Goal: Find contact information: Find contact information

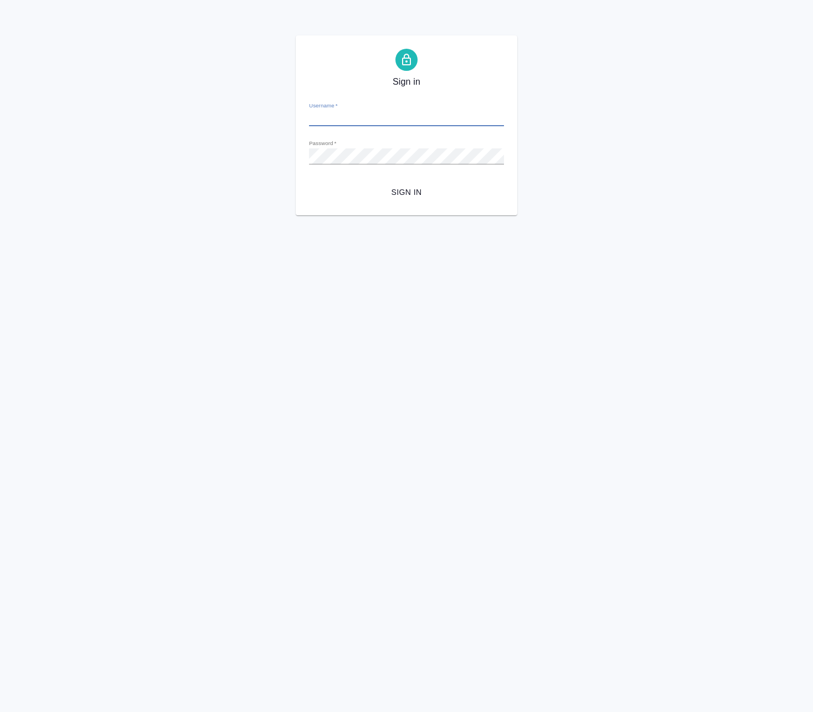
type input "k.avdeenko@awatera.com"
click at [413, 190] on span "Sign in" at bounding box center [406, 193] width 177 height 14
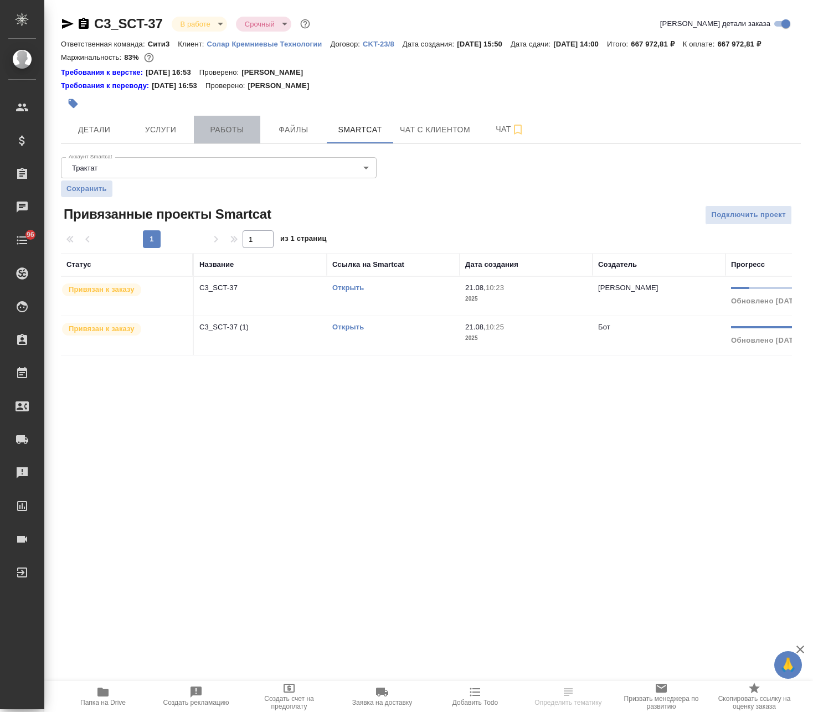
click at [231, 135] on span "Работы" at bounding box center [226, 130] width 53 height 14
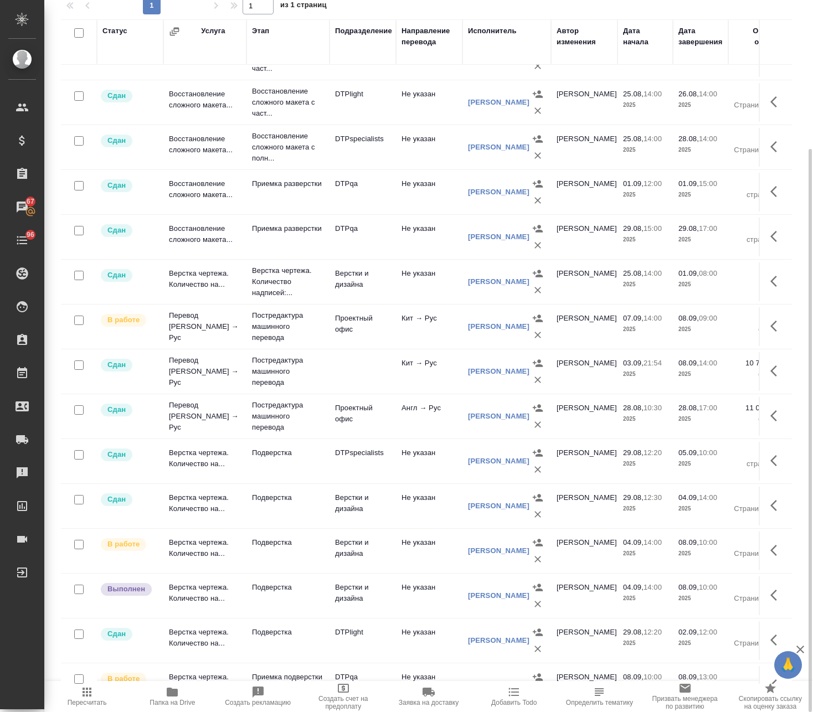
scroll to position [286, 0]
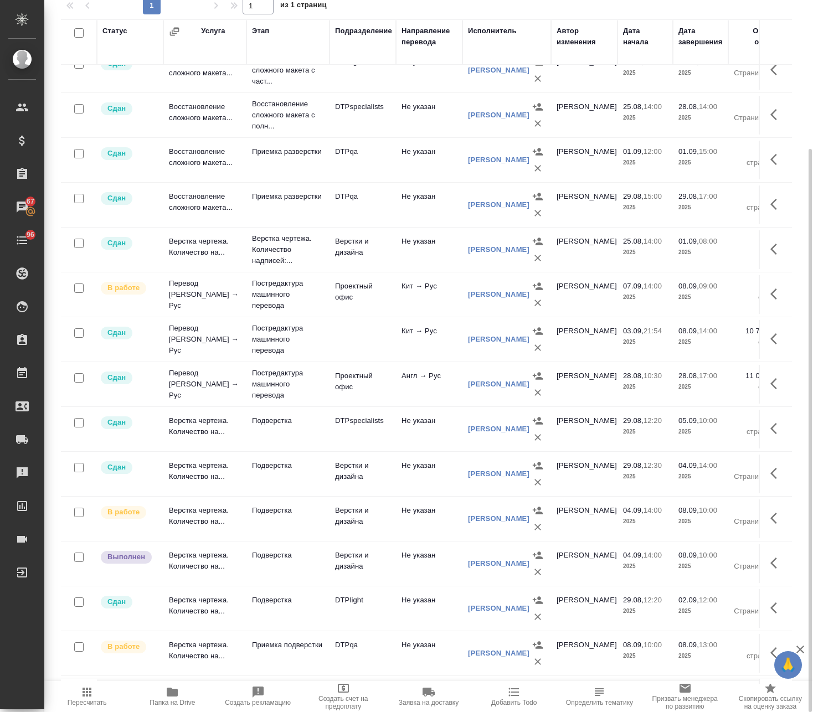
click at [496, 514] on div "[PERSON_NAME]" at bounding box center [498, 518] width 61 height 11
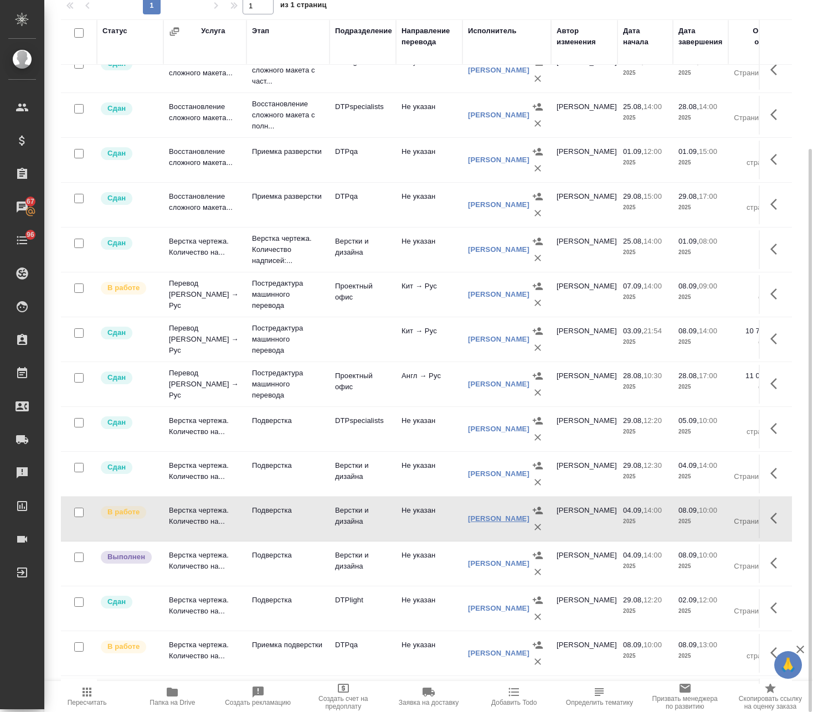
click at [504, 520] on link "[PERSON_NAME]" at bounding box center [498, 518] width 61 height 8
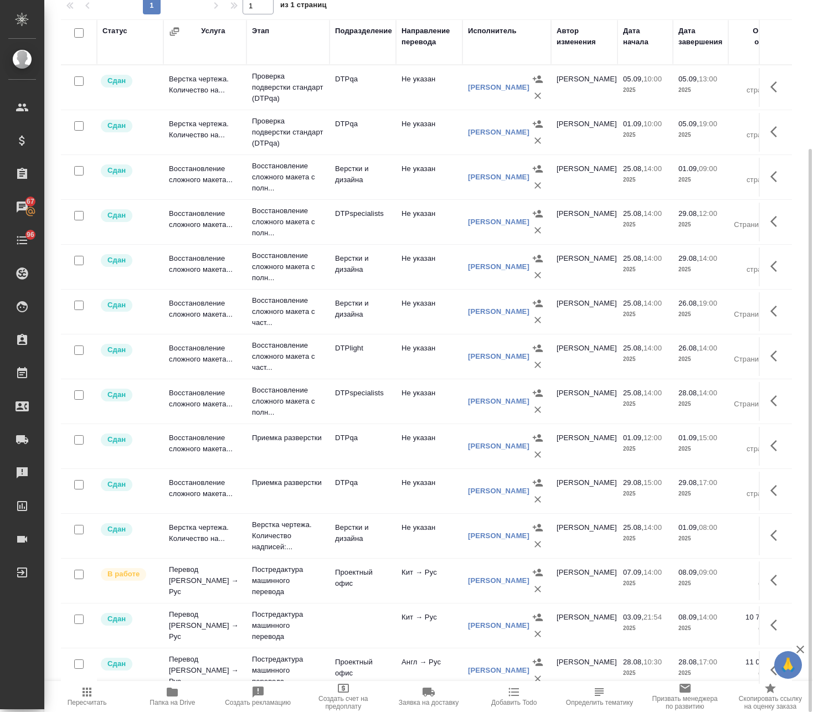
scroll to position [0, 0]
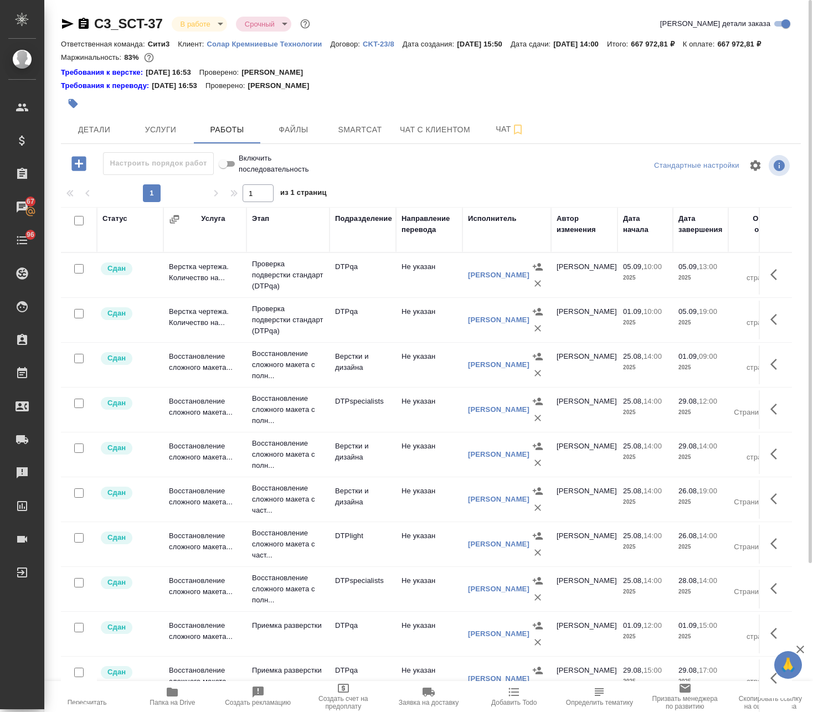
click at [83, 23] on icon "button" at bounding box center [84, 23] width 10 height 11
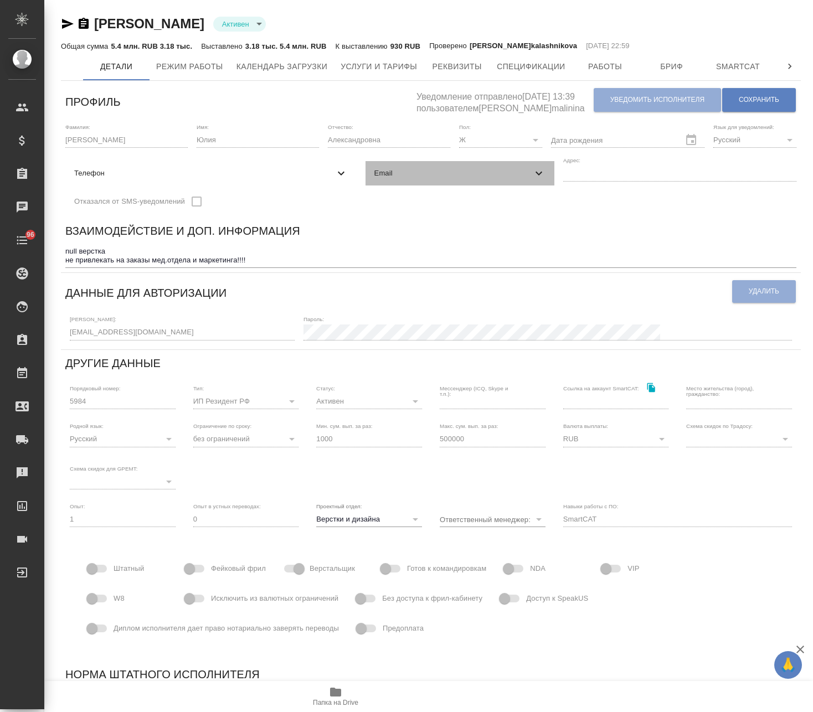
click at [418, 162] on div "Email" at bounding box center [459, 173] width 189 height 24
